Goal: Task Accomplishment & Management: Complete application form

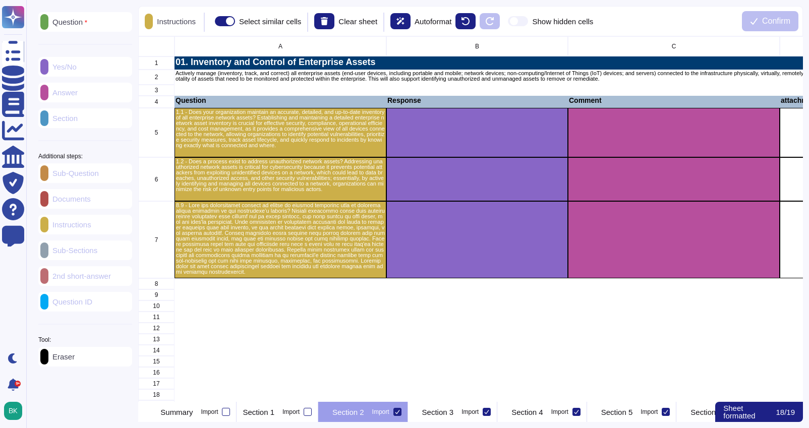
scroll to position [365, 664]
click at [717, 44] on div "C" at bounding box center [674, 46] width 212 height 20
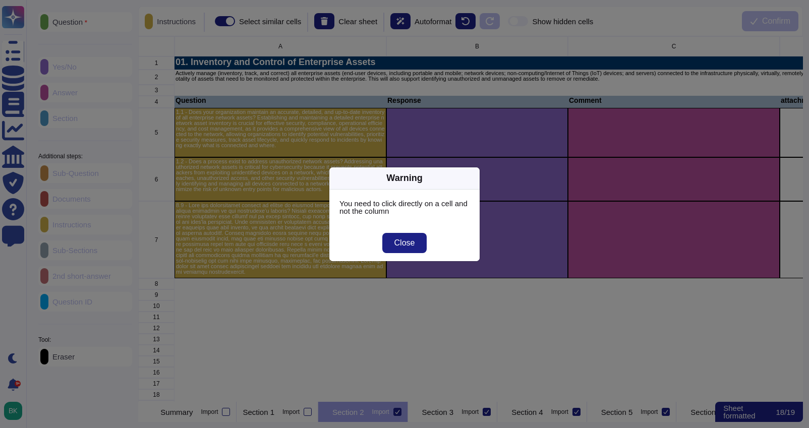
click at [401, 246] on span "Close" at bounding box center [404, 243] width 21 height 8
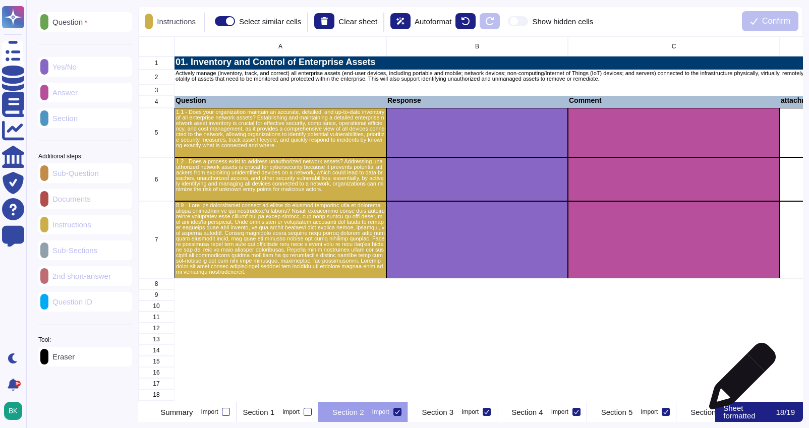
drag, startPoint x: 737, startPoint y: 383, endPoint x: 695, endPoint y: 366, distance: 45.3
click at [736, 383] on div "grid" at bounding box center [674, 383] width 212 height 11
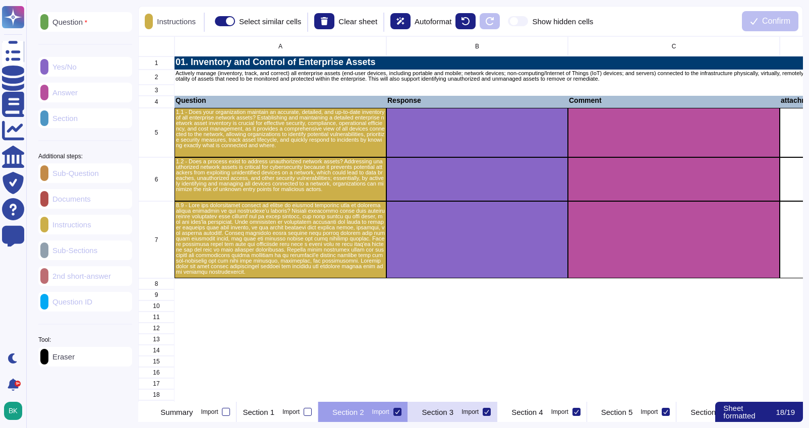
click at [454, 412] on p "Section 3" at bounding box center [438, 412] width 32 height 8
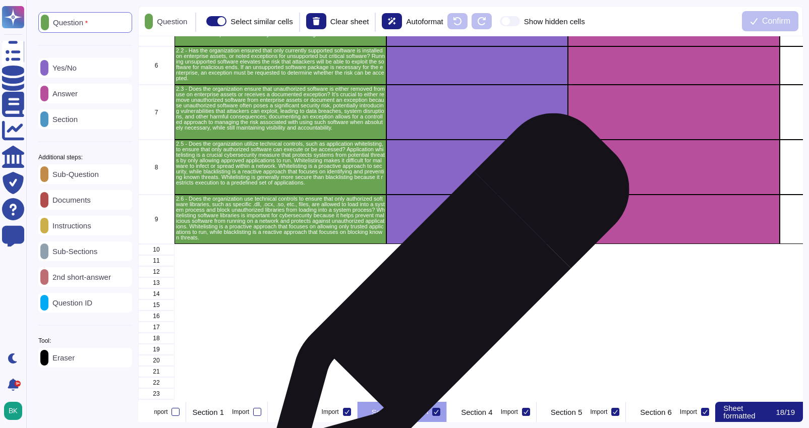
scroll to position [165, 0]
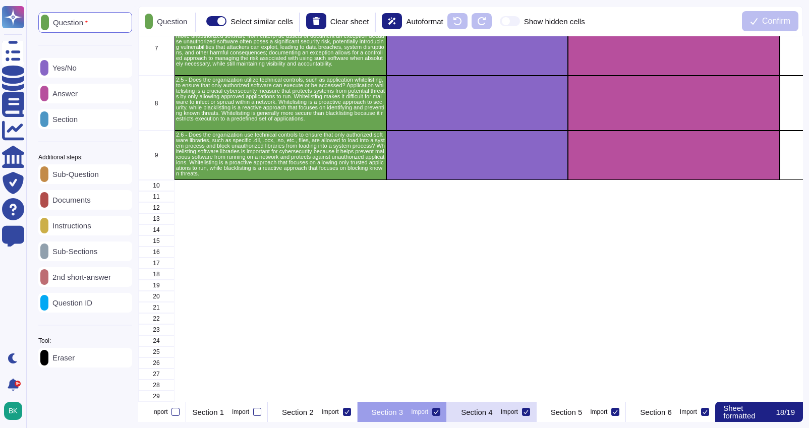
click at [536, 404] on div "Section 4 Import" at bounding box center [492, 412] width 90 height 20
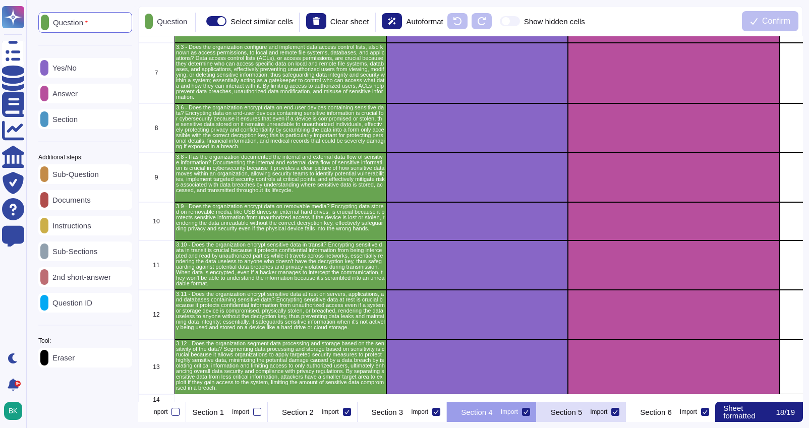
scroll to position [0, 152]
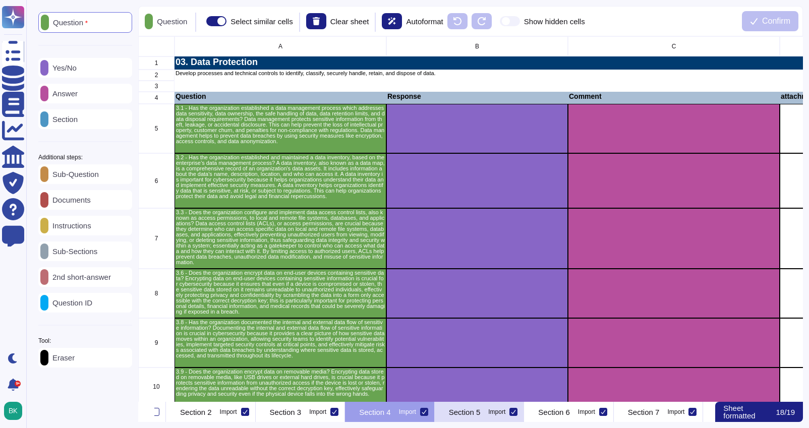
drag, startPoint x: 551, startPoint y: 412, endPoint x: 546, endPoint y: 415, distance: 5.6
click at [480, 412] on p "Section 5" at bounding box center [465, 412] width 32 height 8
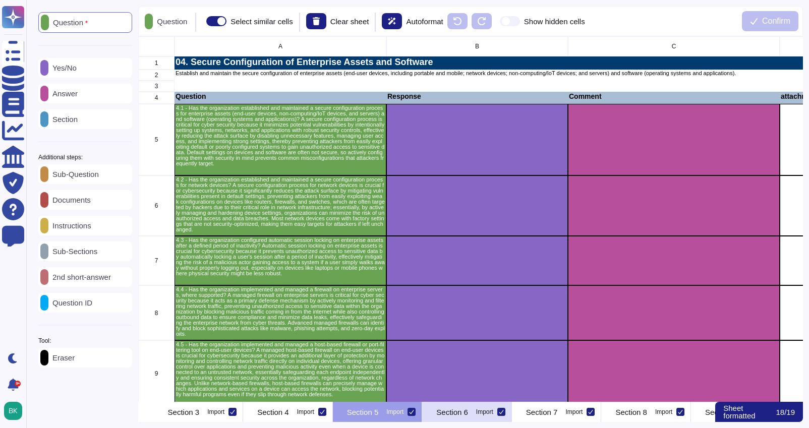
click at [468, 412] on p "Section 6" at bounding box center [452, 412] width 32 height 8
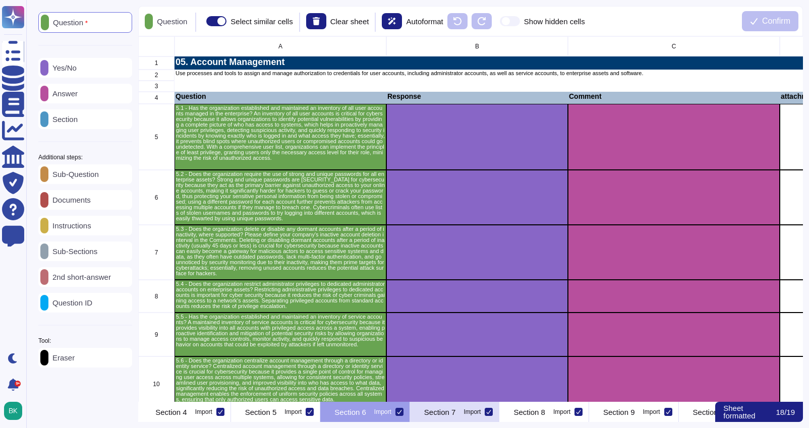
click at [456, 410] on p "Section 7" at bounding box center [440, 412] width 32 height 8
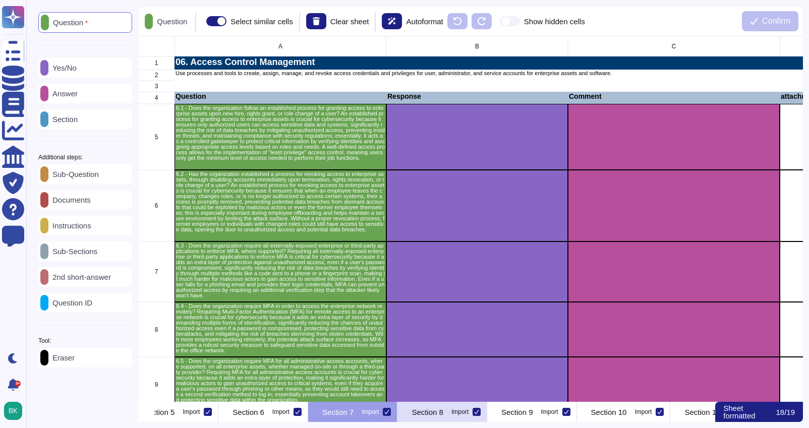
click at [443, 411] on p "Section 8" at bounding box center [427, 412] width 32 height 8
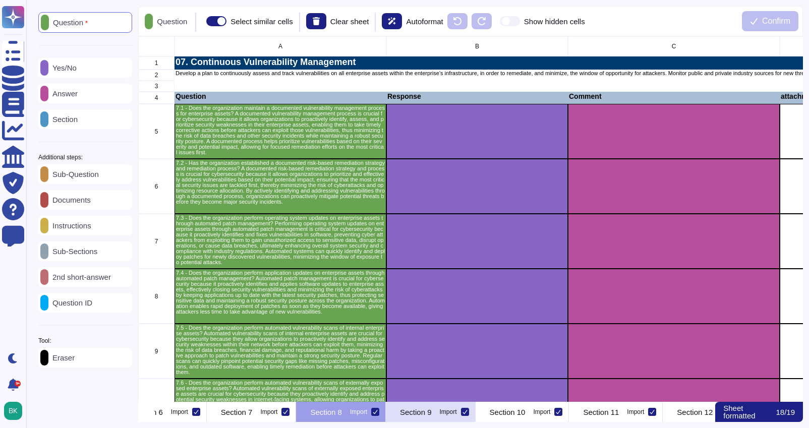
click at [475, 411] on div "Section 9 Import" at bounding box center [431, 412] width 90 height 20
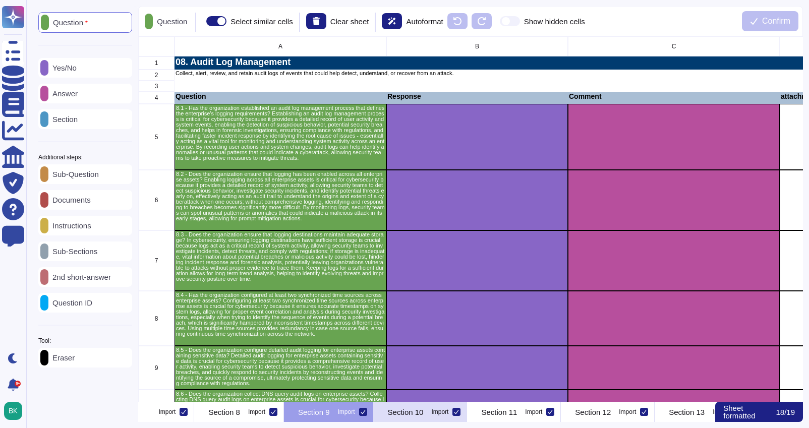
click at [423, 414] on p "Section 10" at bounding box center [406, 412] width 36 height 8
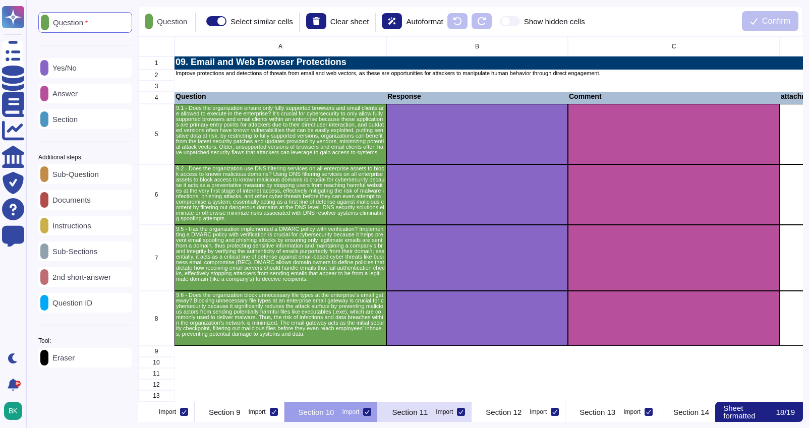
scroll to position [0, 764]
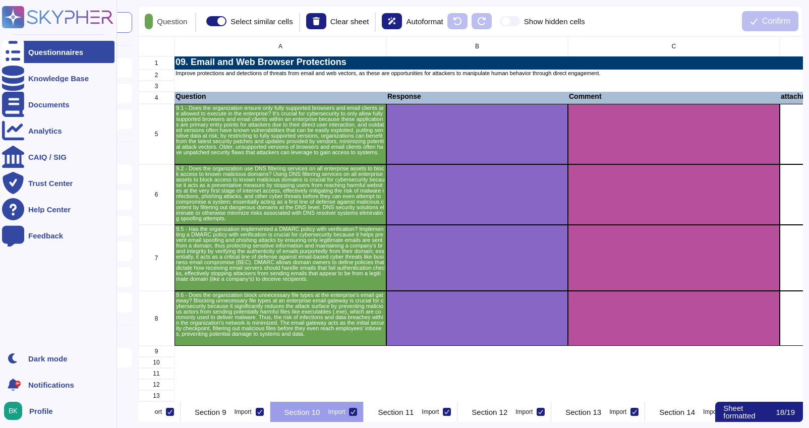
click at [15, 54] on icon at bounding box center [13, 52] width 22 height 30
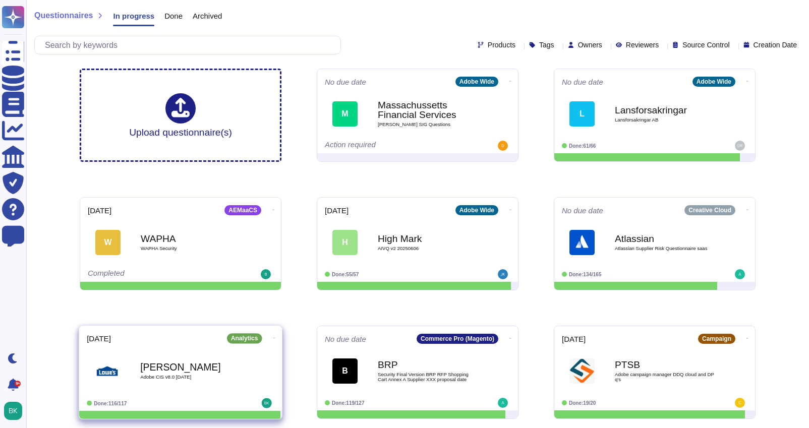
click at [222, 375] on span "Adobe CIS v8.0 [DATE]" at bounding box center [191, 377] width 102 height 5
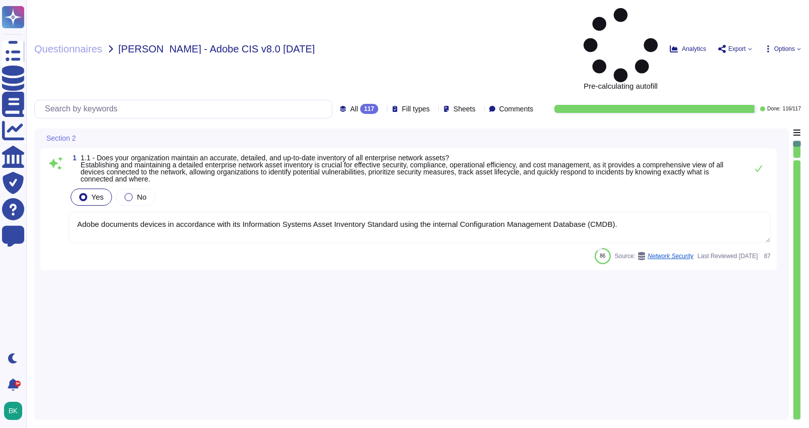
type textarea "Adobe documents devices in accordance with its Information Systems Asset Invent…"
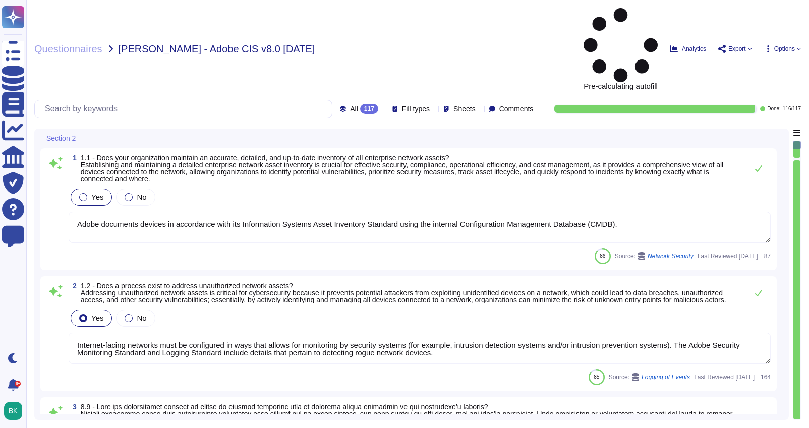
type textarea "Internet-facing networks must be configured in ways that allows for monitoring …"
type textarea "We monitor and track suspect networks and devices using a wireless network mana…"
type textarea "Service Now is used to manage an inventory of assets. It maintains a list of al…"
type textarea "Only valid licensed software that have been scanned for viruses may be permitte…"
click at [162, 212] on textarea "Adobe documents devices in accordance with its Information Systems Asset Invent…" at bounding box center [420, 227] width 702 height 31
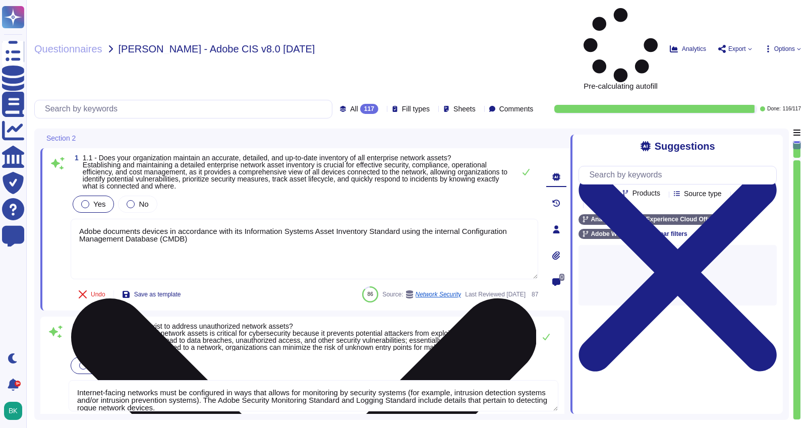
type textarea "Adobe documents devices in accordance with its Information Systems Asset Invent…"
click at [222, 219] on textarea "Adobe documents devices in accordance with its Information Systems Asset Invent…" at bounding box center [304, 249] width 467 height 60
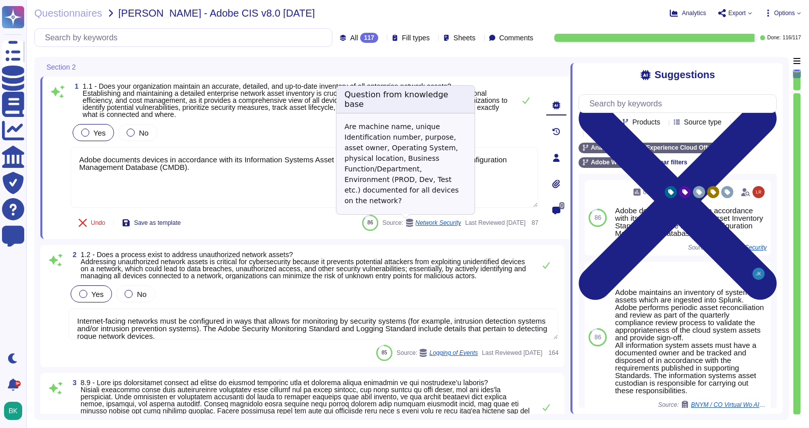
click at [415, 223] on span "Network Security" at bounding box center [438, 223] width 46 height 6
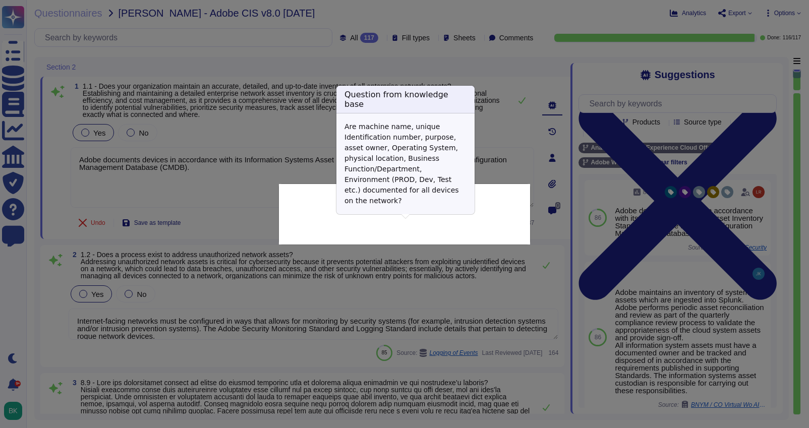
type textarea "Are machine name, unique Identification number, purpose, asset owner, Operating…"
type textarea "Adobe documents devices in accordance with its Information Systems Asset Invent…"
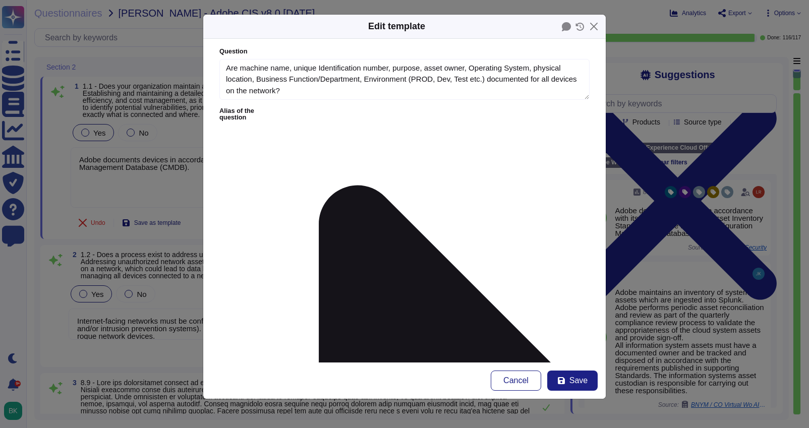
type textarea "Are machine name, unique Identification number, purpose, asset owner, Operating…"
type textarea "Adobe documents devices in accordance with its Information Systems Asset Invent…"
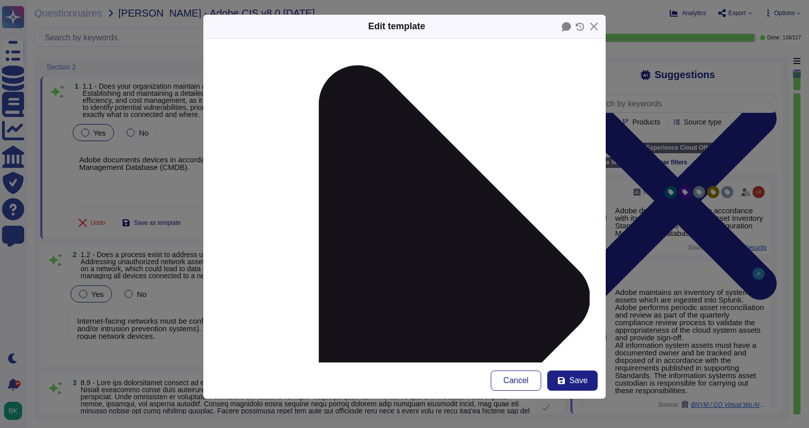
scroll to position [126, 0]
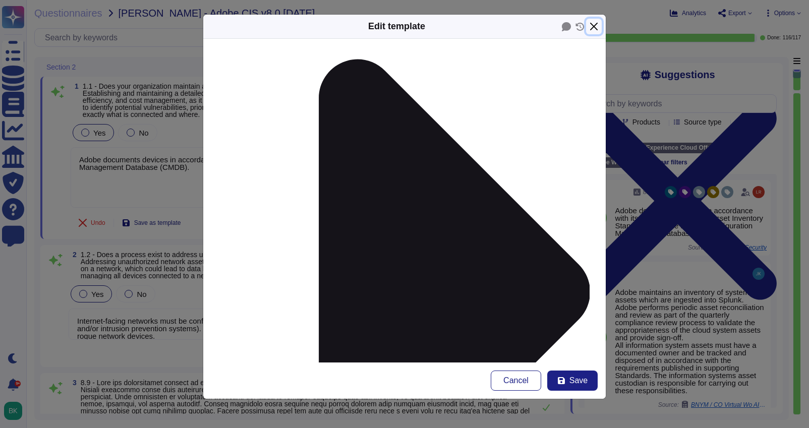
click at [596, 27] on button "Close" at bounding box center [594, 27] width 16 height 16
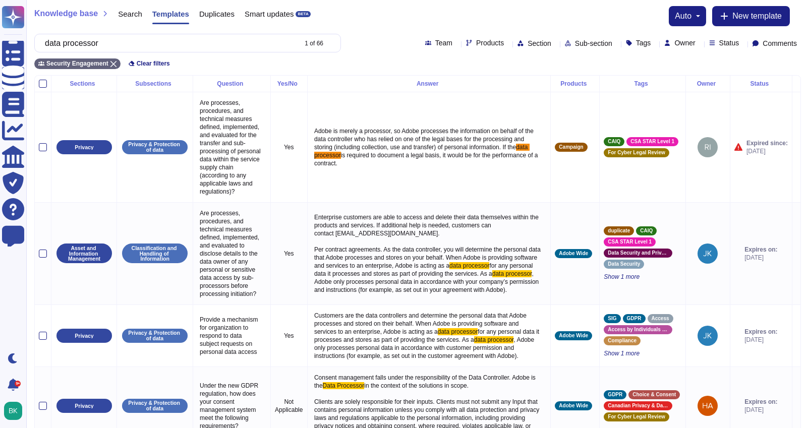
scroll to position [721, 0]
